Goal: Navigation & Orientation: Find specific page/section

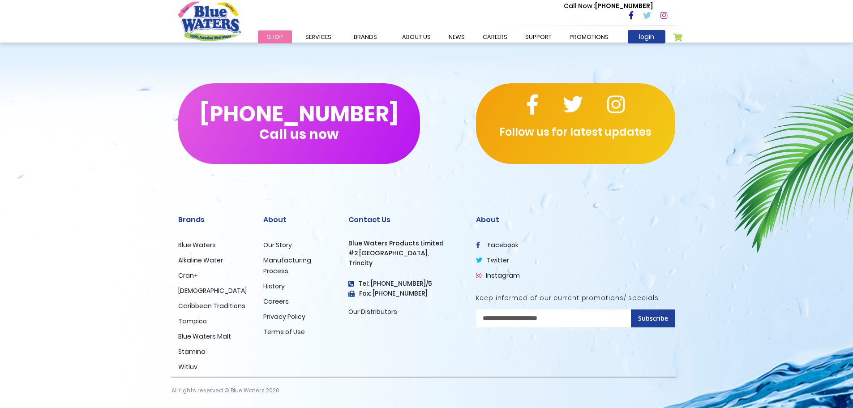
scroll to position [1460, 0]
click at [276, 301] on link "Careers" at bounding box center [276, 301] width 26 height 9
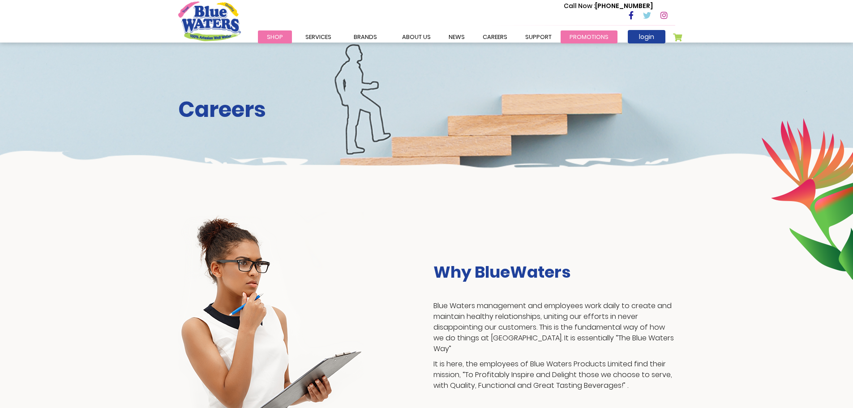
click at [579, 32] on link "Promotions" at bounding box center [589, 36] width 57 height 13
